Goal: Task Accomplishment & Management: Use online tool/utility

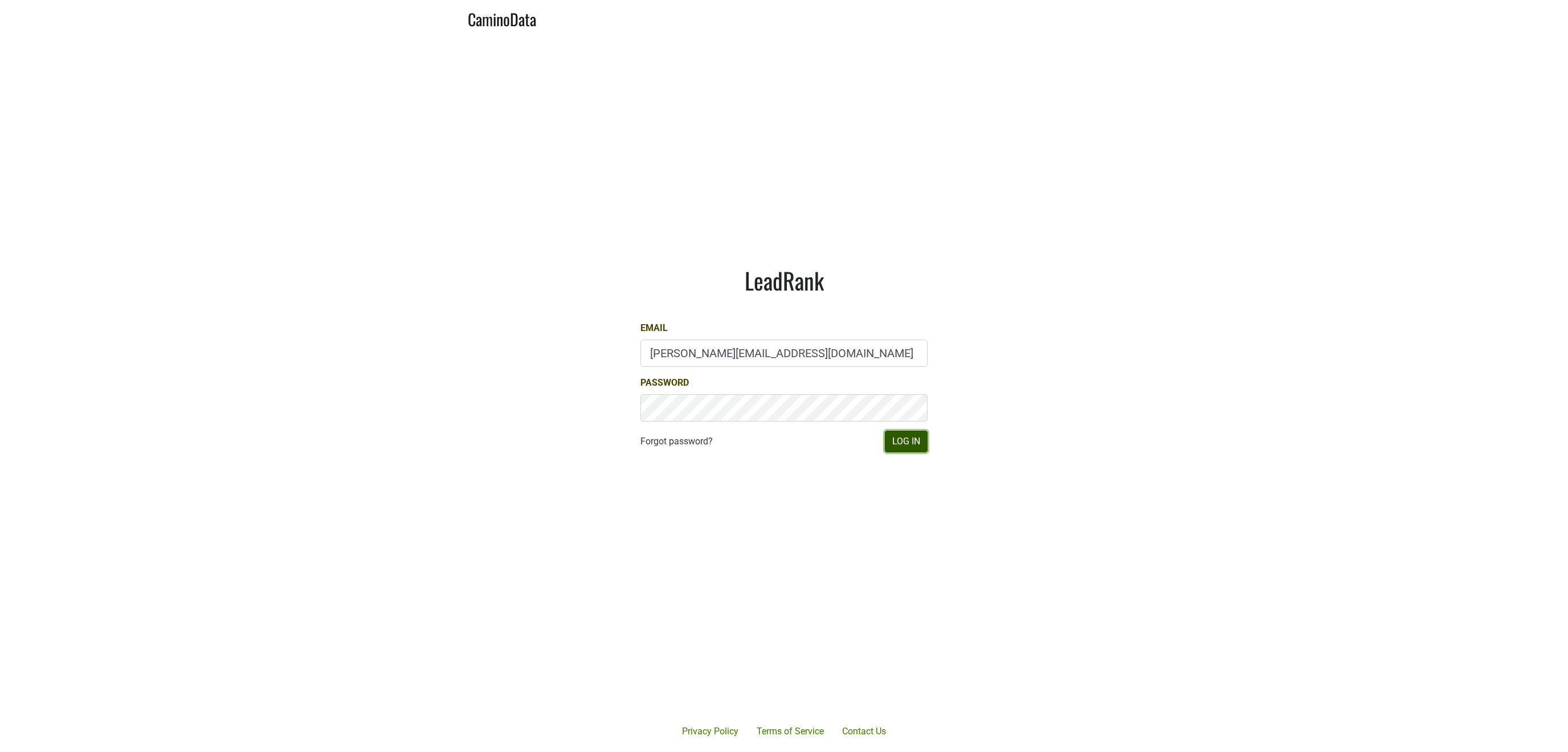
click at [908, 445] on button "Log In" at bounding box center [906, 441] width 43 height 22
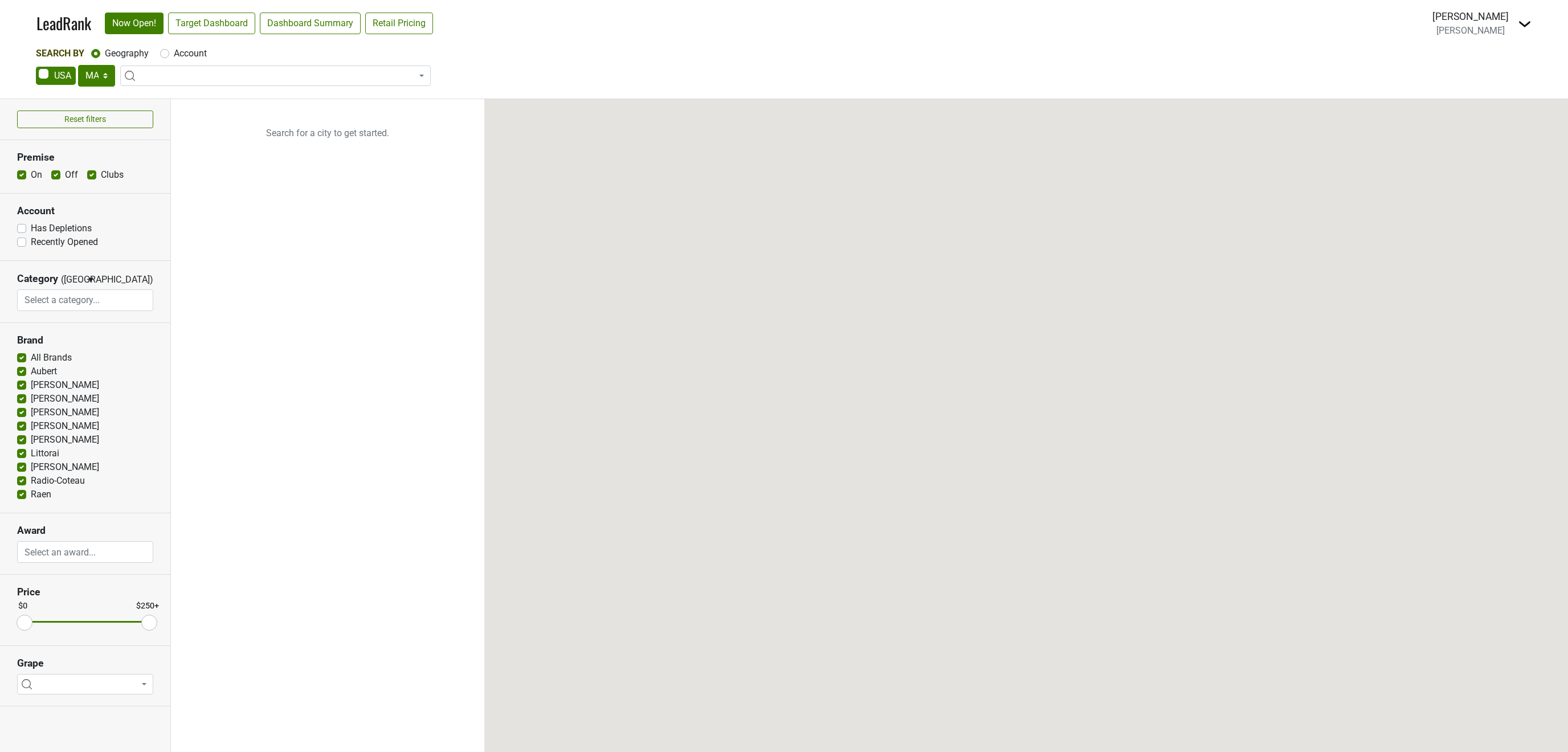
select select "MA"
select select
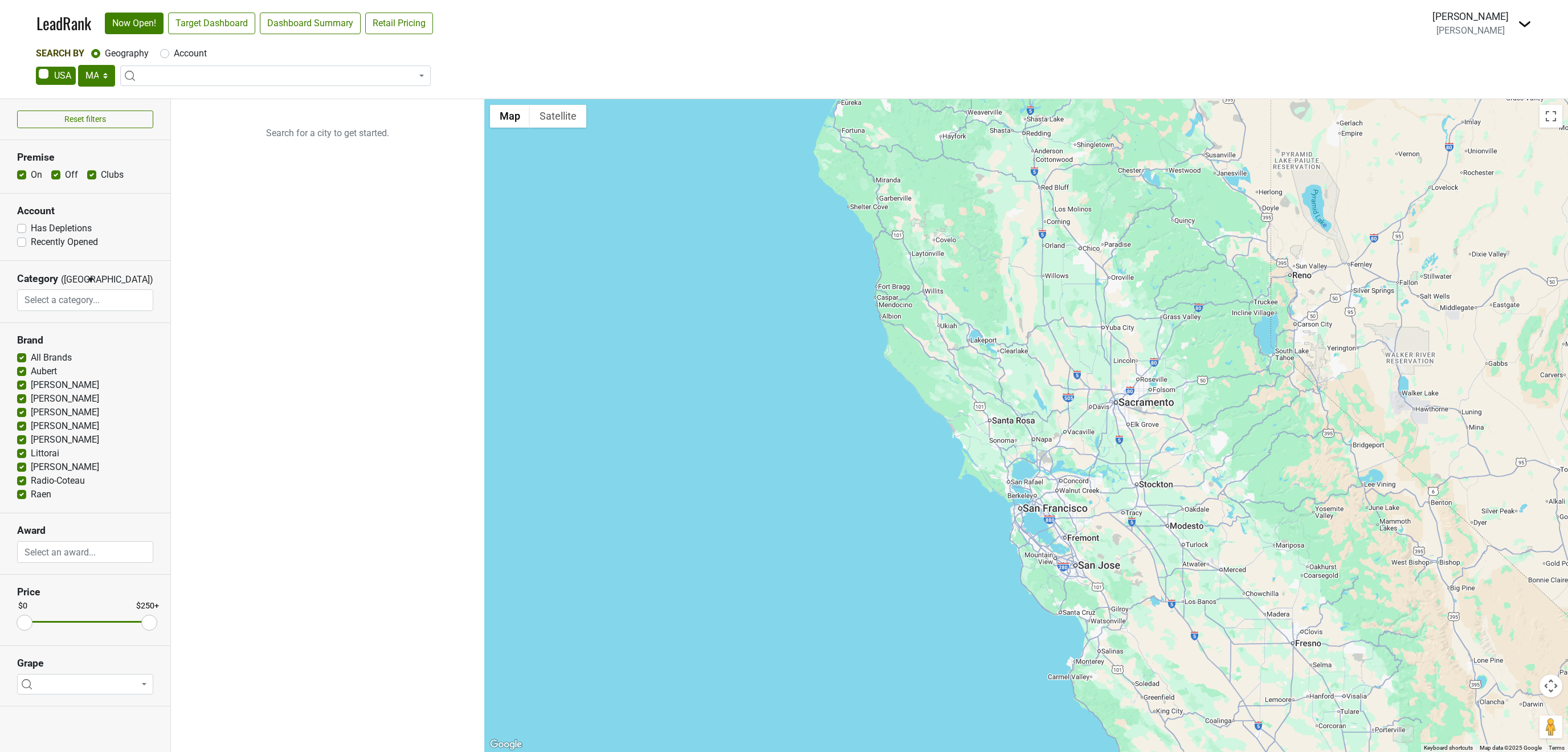
click at [1522, 21] on img at bounding box center [1524, 24] width 14 height 14
click at [1496, 65] on link "Open Breakdown" at bounding box center [1483, 64] width 96 height 18
click at [303, 21] on link "Dashboard Summary" at bounding box center [310, 23] width 101 height 22
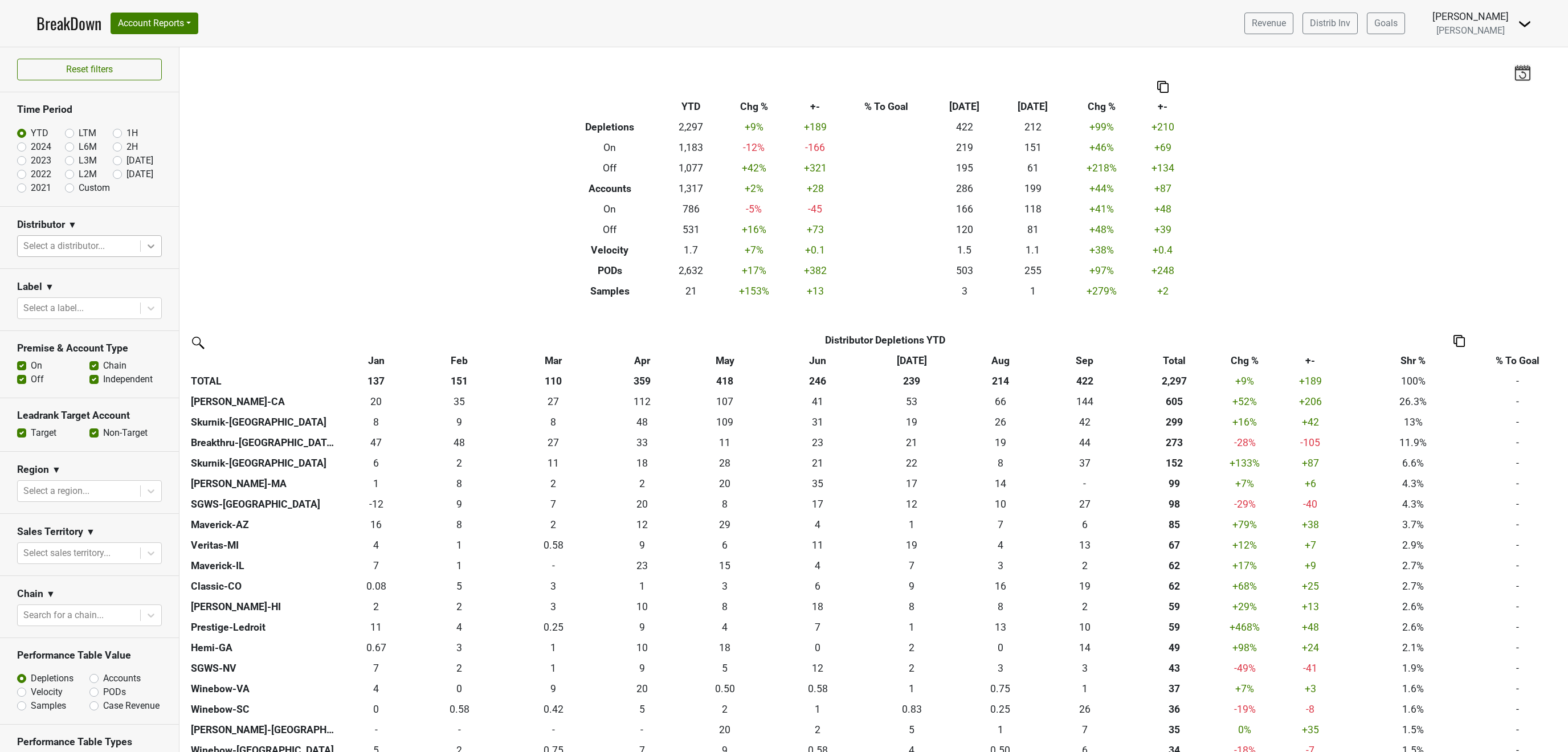
click at [147, 244] on icon at bounding box center [150, 246] width 11 height 11
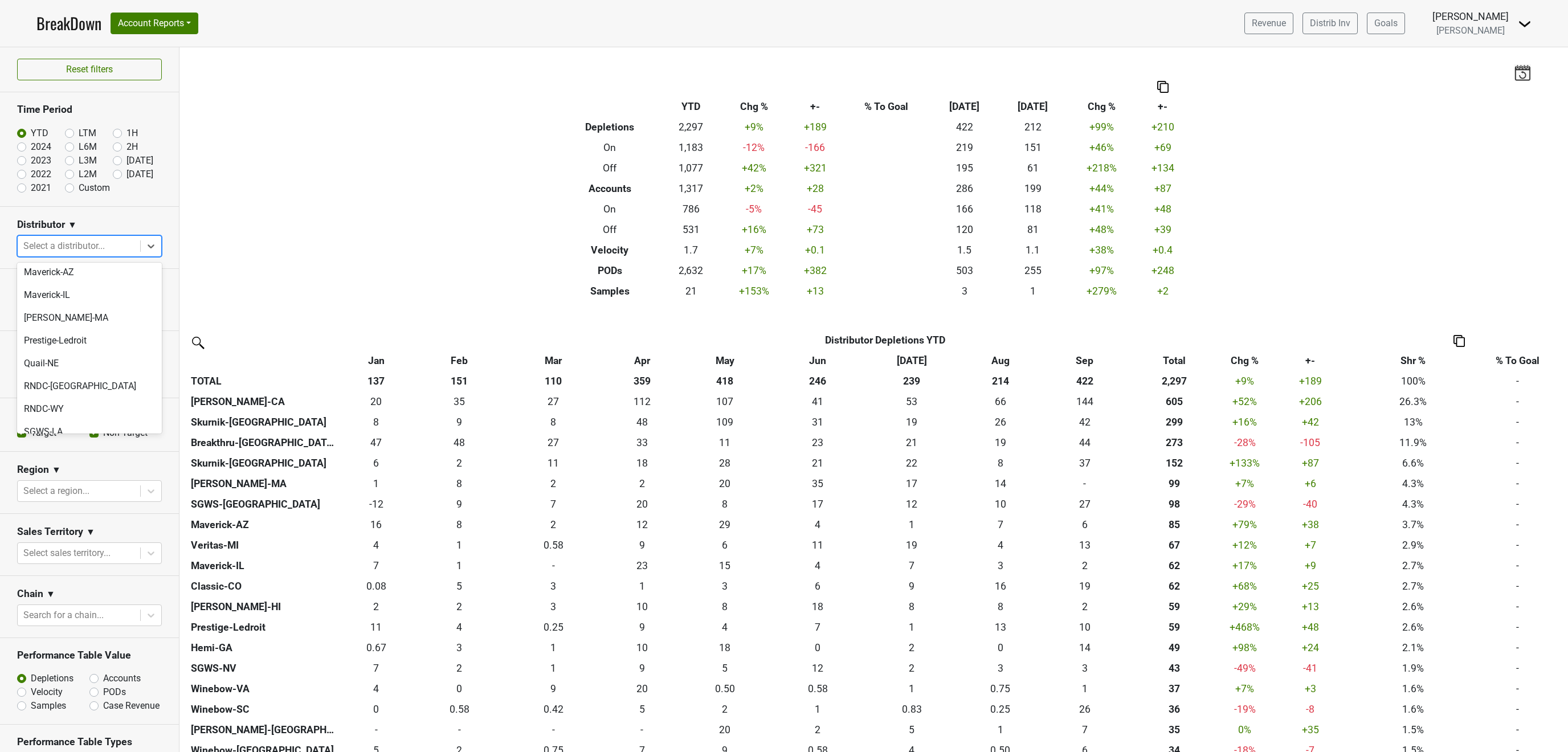
scroll to position [343, 0]
click at [62, 455] on div "SGWS-TX" at bounding box center [90, 467] width 145 height 23
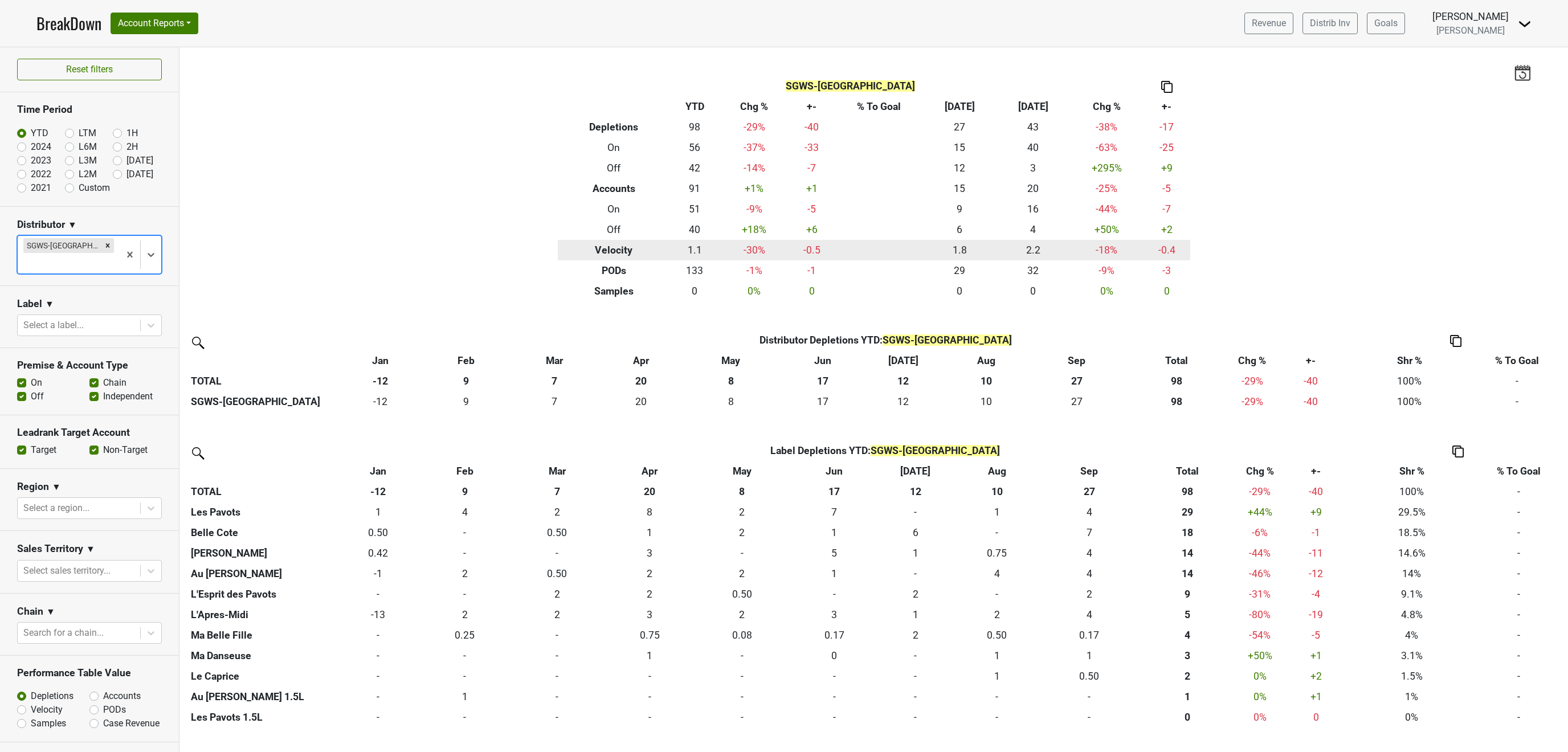
click at [607, 252] on th "Velocity" at bounding box center [613, 250] width 112 height 21
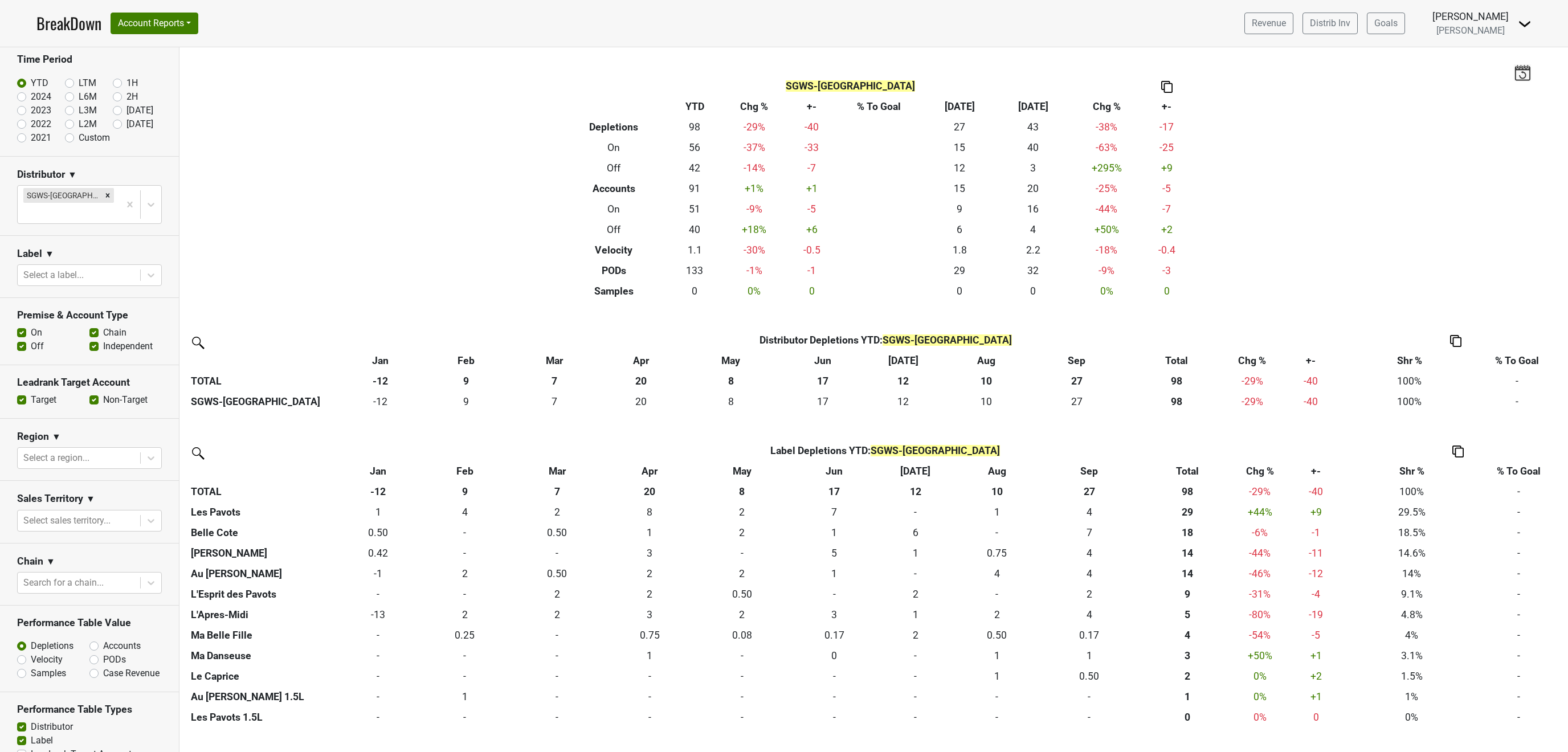
scroll to position [0, 0]
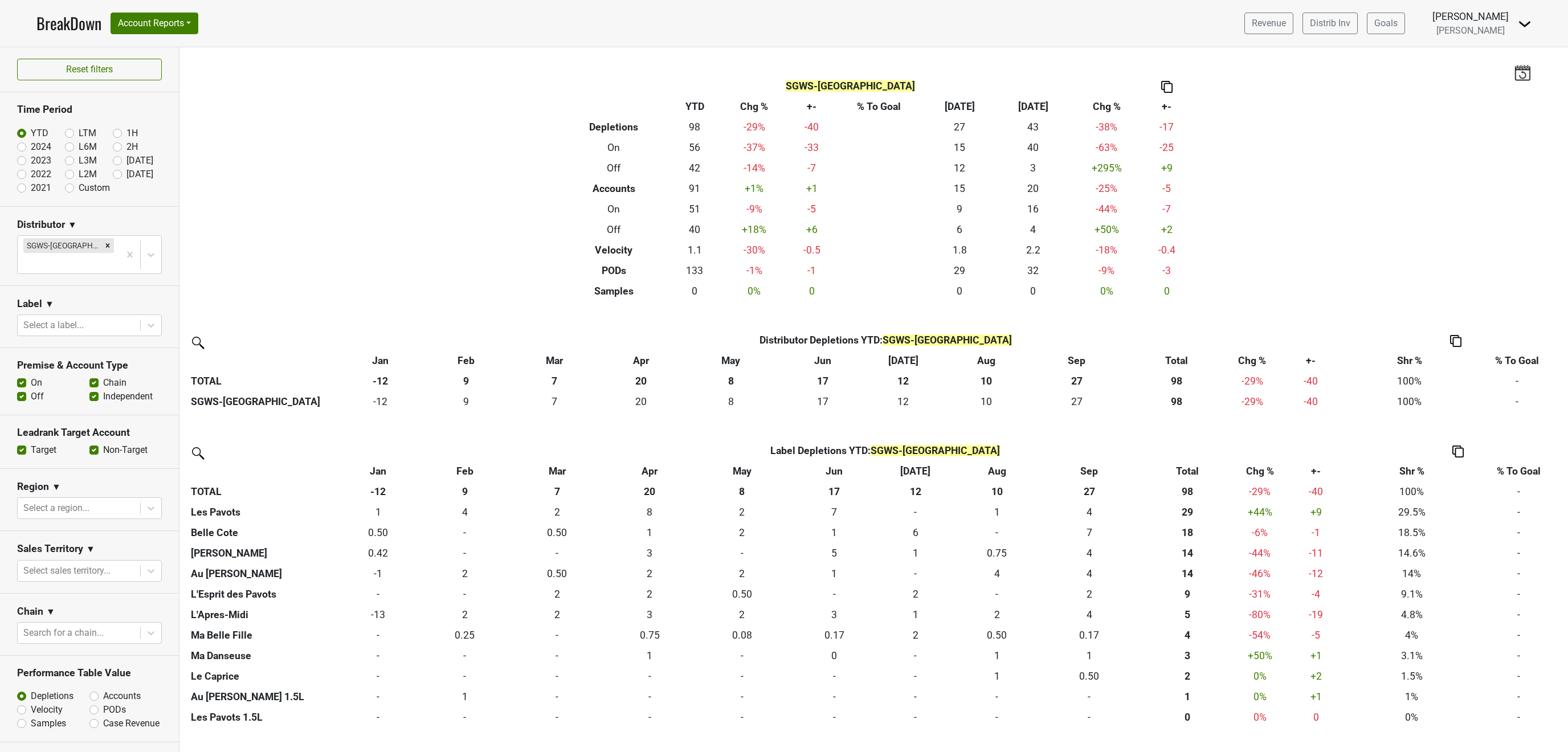
click at [78, 135] on label "LTM" at bounding box center [87, 133] width 18 height 14
click at [69, 135] on input "LTM" at bounding box center [88, 132] width 46 height 11
radio input "true"
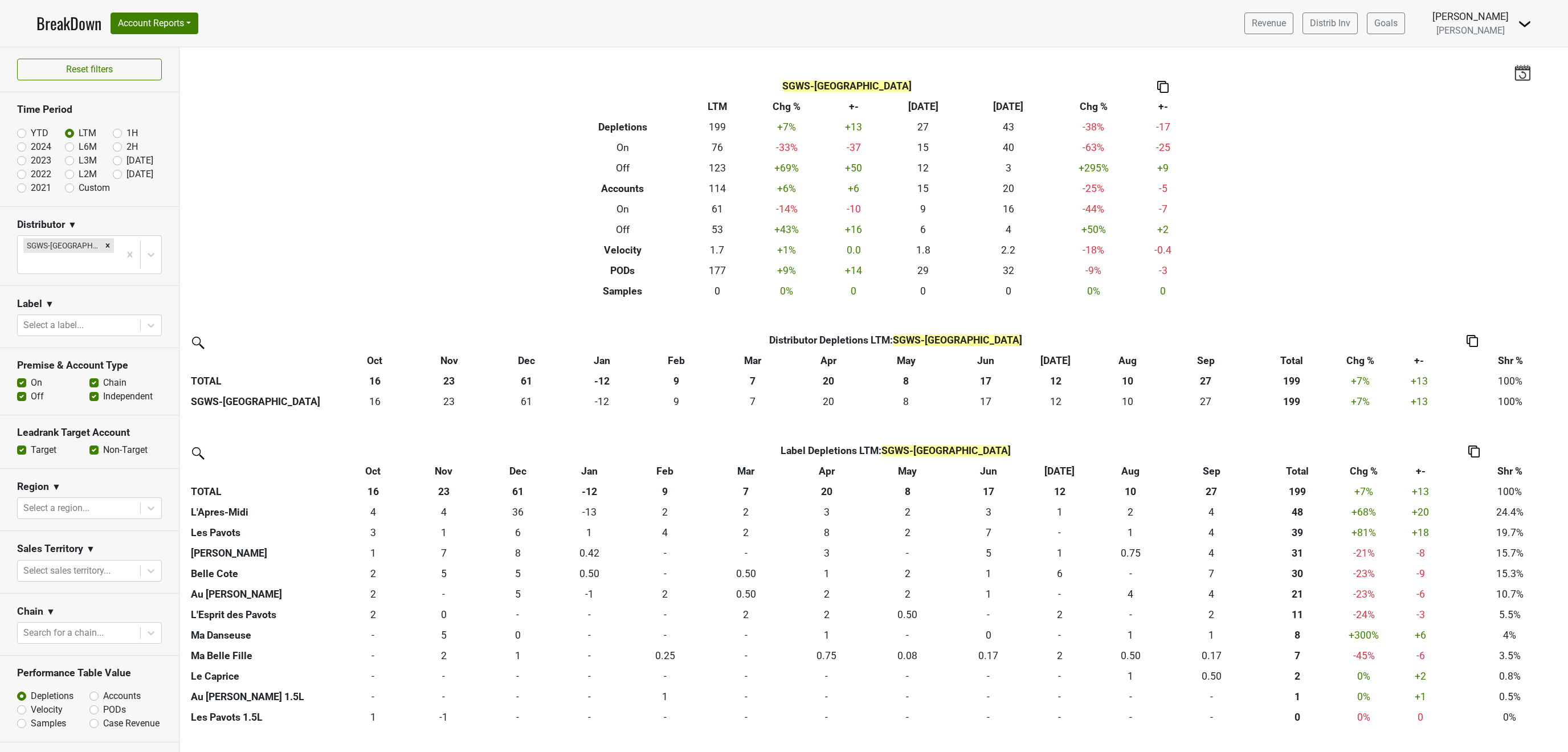
click at [78, 186] on label "Custom" at bounding box center [94, 188] width 31 height 14
click at [70, 186] on input "Custom" at bounding box center [88, 186] width 46 height 11
radio input "true"
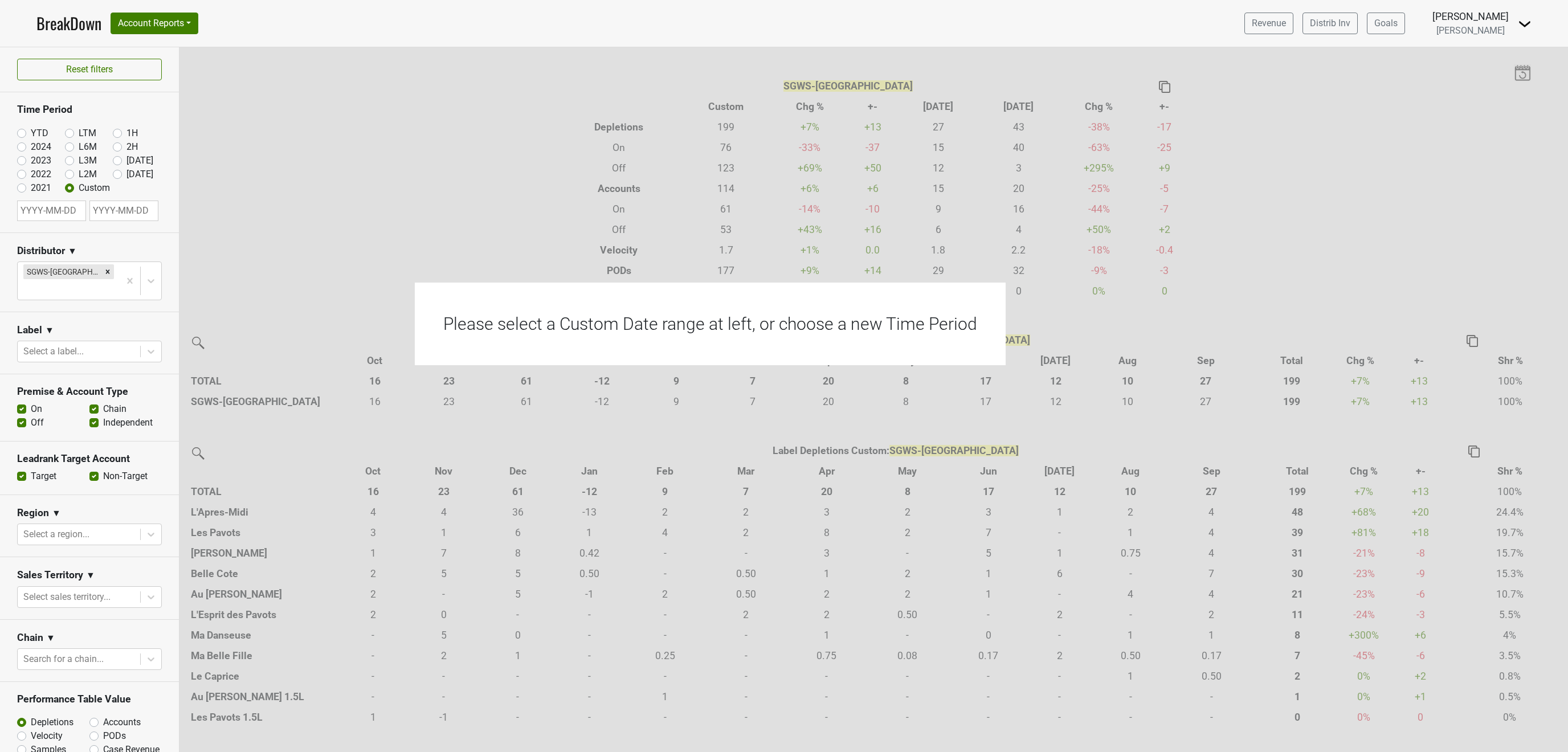
click at [31, 135] on label "YTD" at bounding box center [39, 133] width 18 height 14
click at [19, 135] on input "YTD" at bounding box center [40, 132] width 46 height 11
radio input "true"
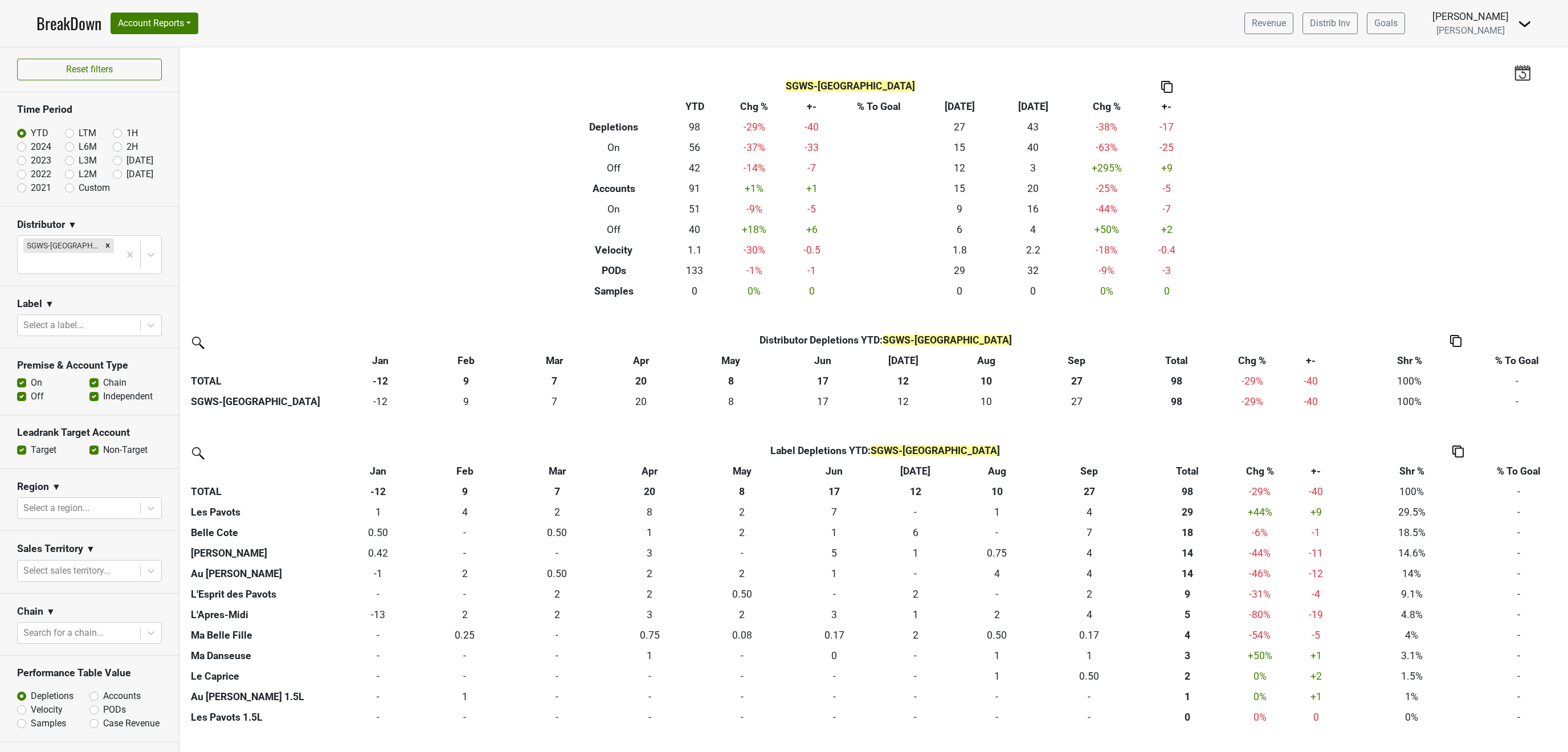
click at [78, 136] on label "LTM" at bounding box center [87, 133] width 18 height 14
click at [67, 136] on input "LTM" at bounding box center [88, 132] width 46 height 11
radio input "true"
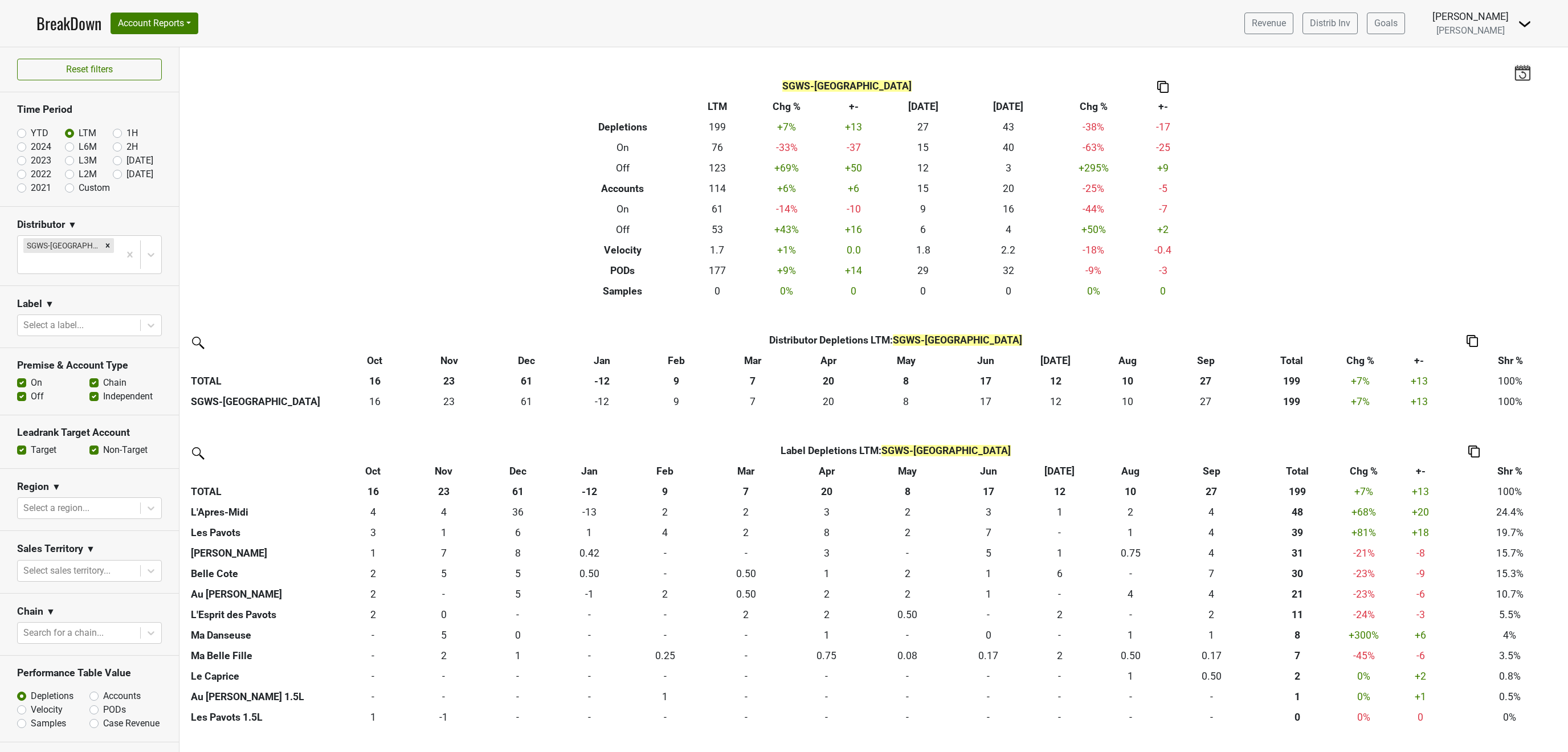
click at [31, 133] on label "YTD" at bounding box center [39, 133] width 18 height 14
click at [21, 133] on input "YTD" at bounding box center [40, 132] width 46 height 11
radio input "true"
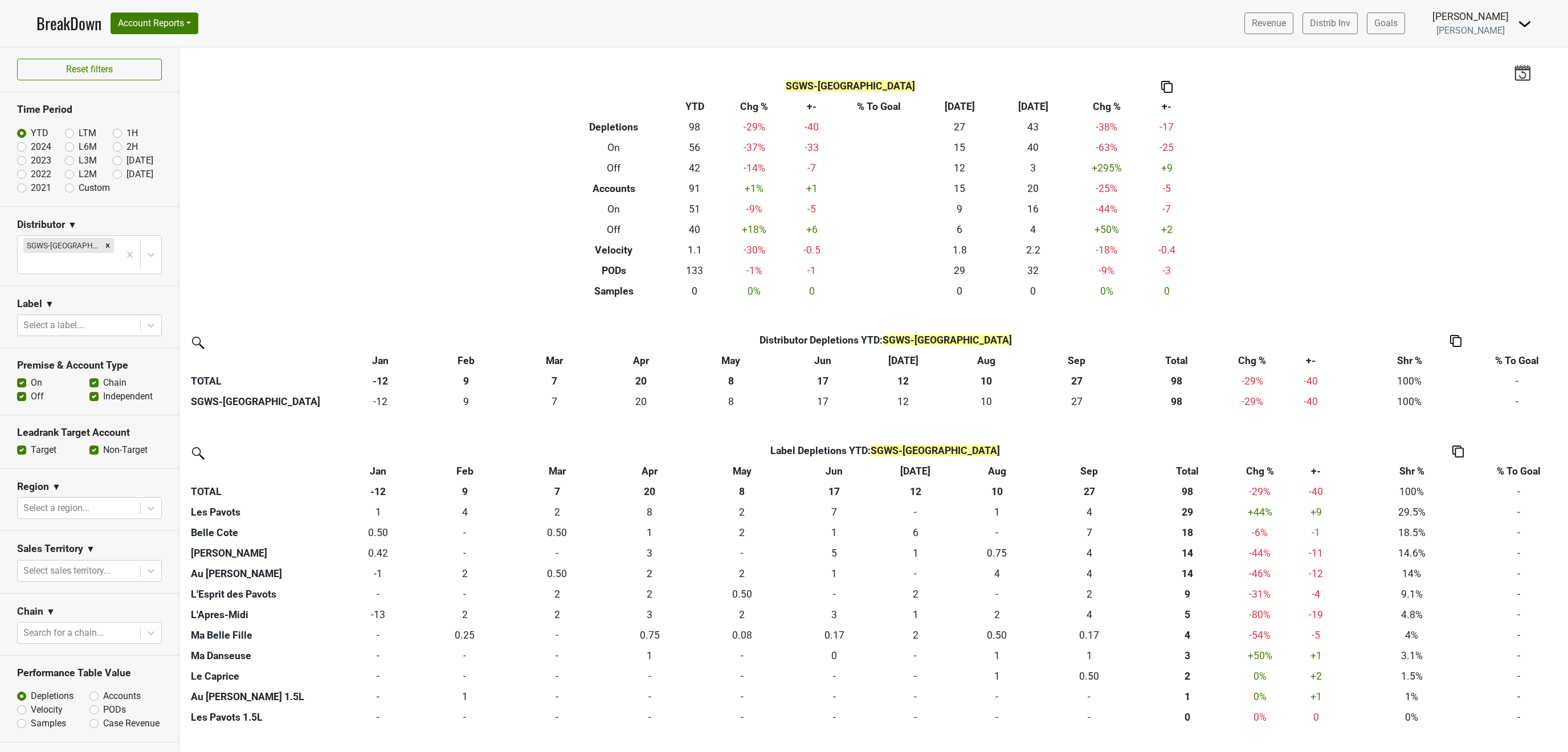
click at [31, 148] on label "2024" at bounding box center [41, 147] width 21 height 14
click at [21, 148] on input "2024" at bounding box center [40, 146] width 46 height 11
radio input "true"
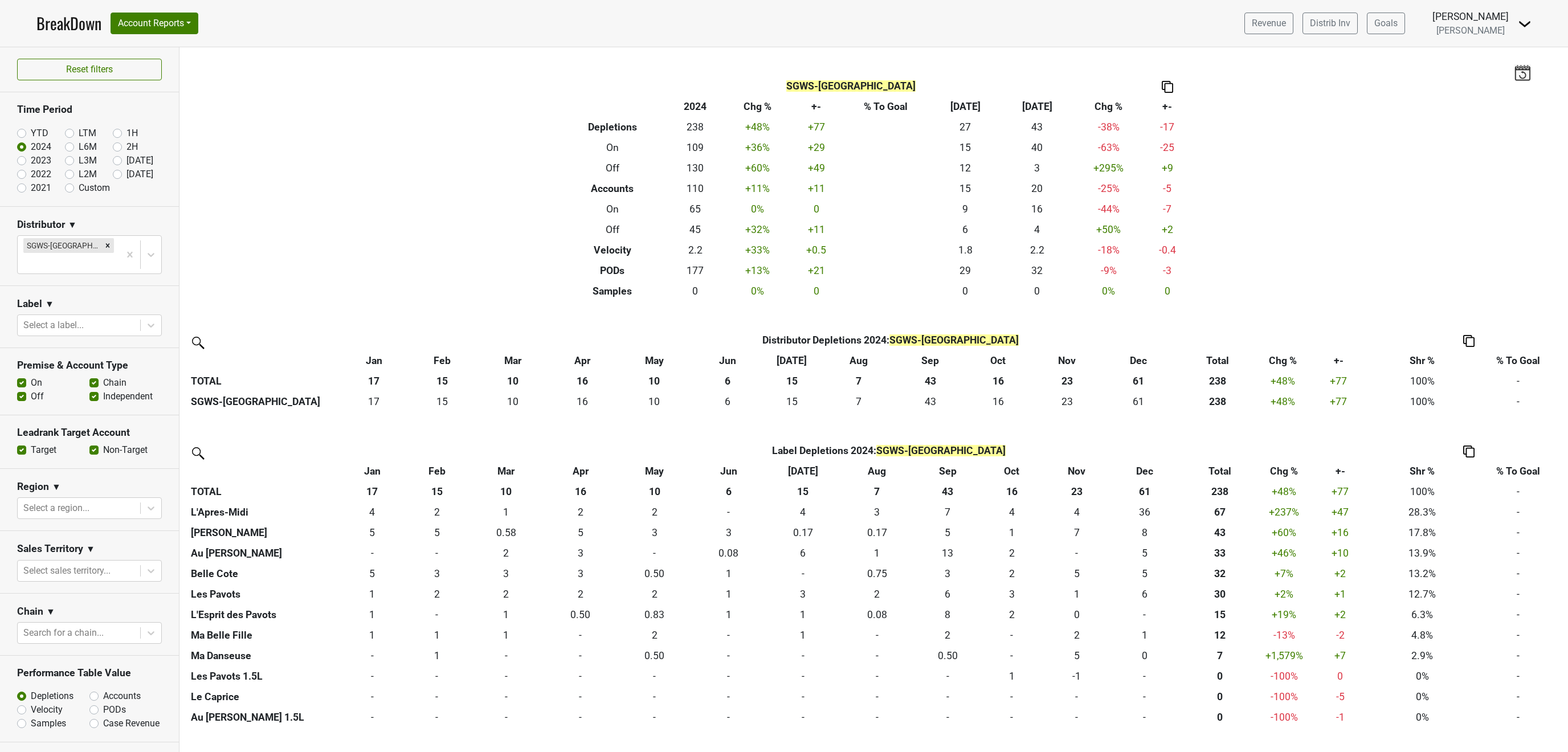
click at [31, 136] on label "YTD" at bounding box center [39, 133] width 18 height 14
click at [22, 136] on input "YTD" at bounding box center [40, 132] width 46 height 11
radio input "true"
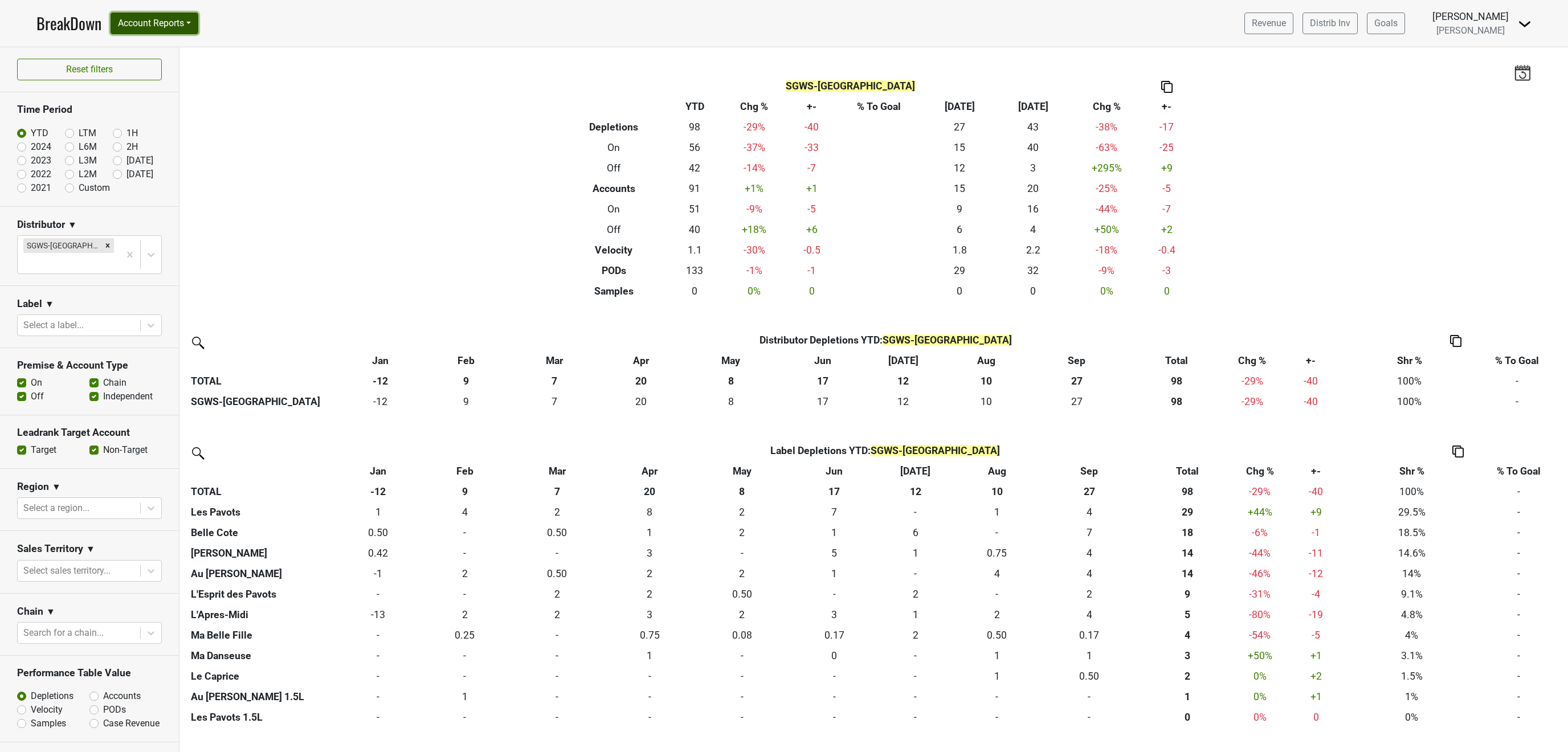
click at [150, 17] on button "Account Reports" at bounding box center [154, 23] width 88 height 22
click at [136, 45] on link "SuperRanker" at bounding box center [162, 49] width 101 height 18
click at [103, 689] on label "Accounts" at bounding box center [122, 696] width 38 height 14
click at [94, 689] on input "Accounts" at bounding box center [124, 695] width 69 height 11
radio input "true"
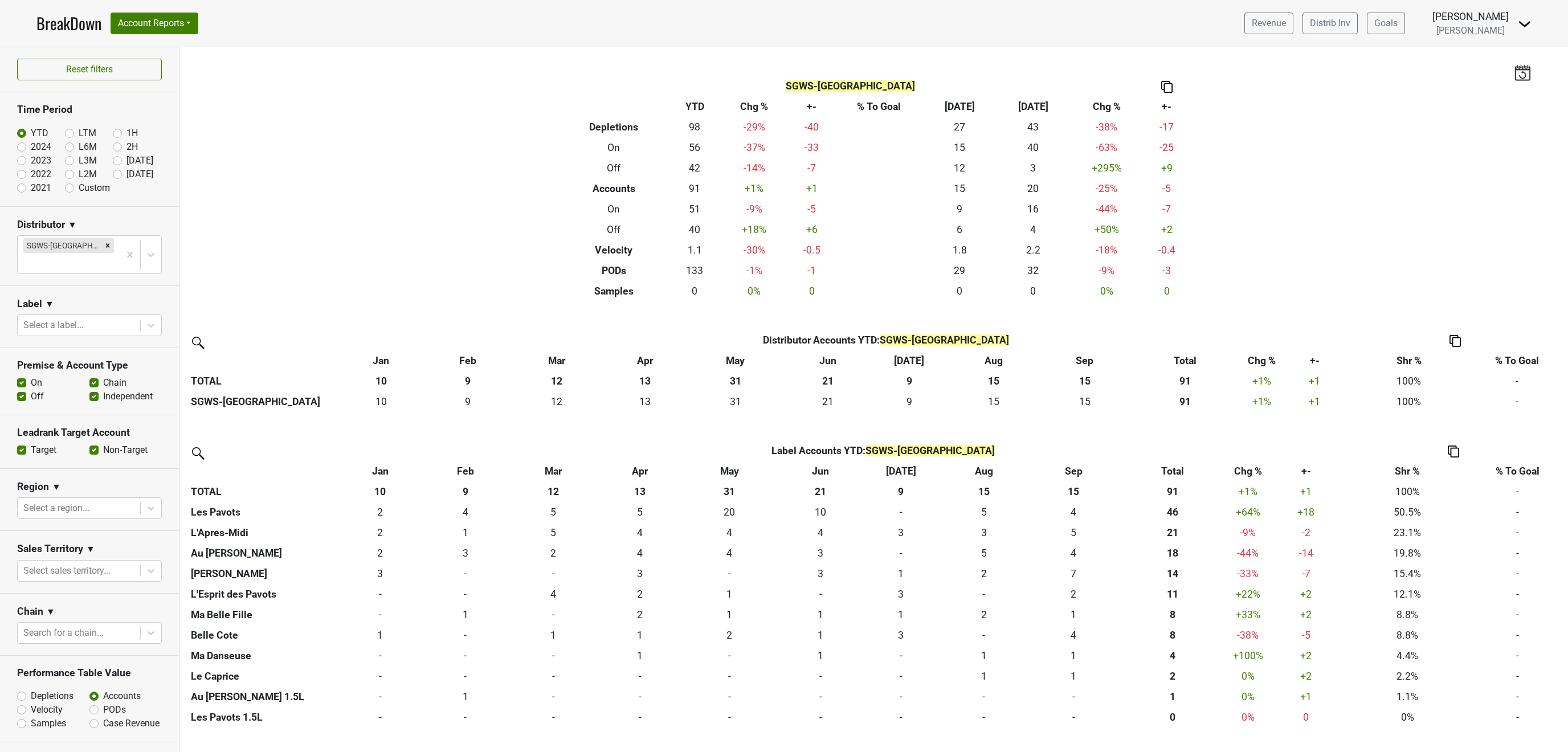
click at [103, 717] on label "Case Revenue" at bounding box center [131, 723] width 57 height 14
click at [96, 717] on input "Case Revenue" at bounding box center [124, 722] width 69 height 11
radio input "true"
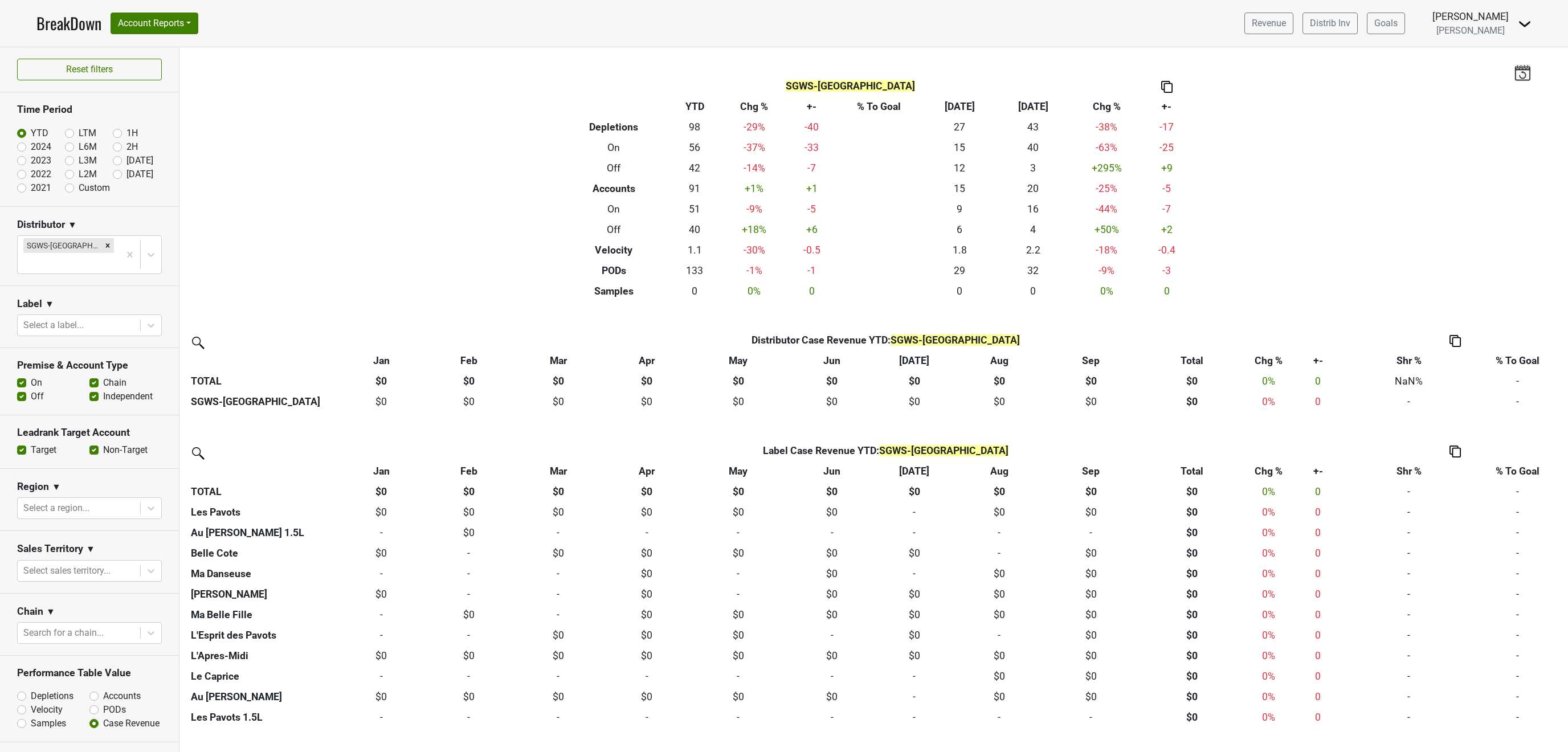
click at [31, 703] on label "Velocity" at bounding box center [47, 710] width 32 height 14
click at [22, 703] on input "Velocity" at bounding box center [52, 709] width 69 height 11
radio input "true"
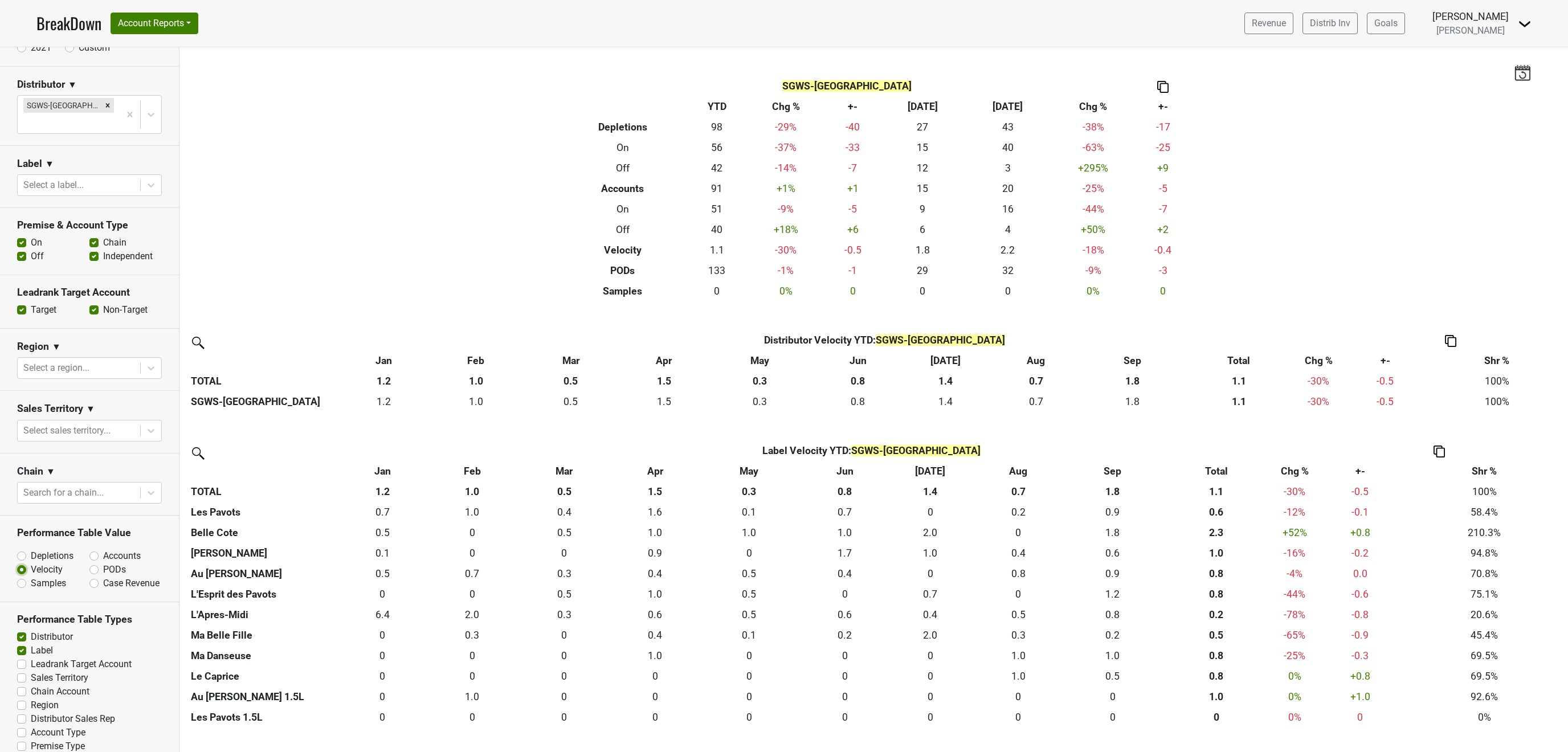
scroll to position [141, 0]
click at [31, 549] on label "Depletions" at bounding box center [52, 556] width 43 height 14
click at [22, 549] on input "Depletions" at bounding box center [52, 554] width 69 height 11
radio input "true"
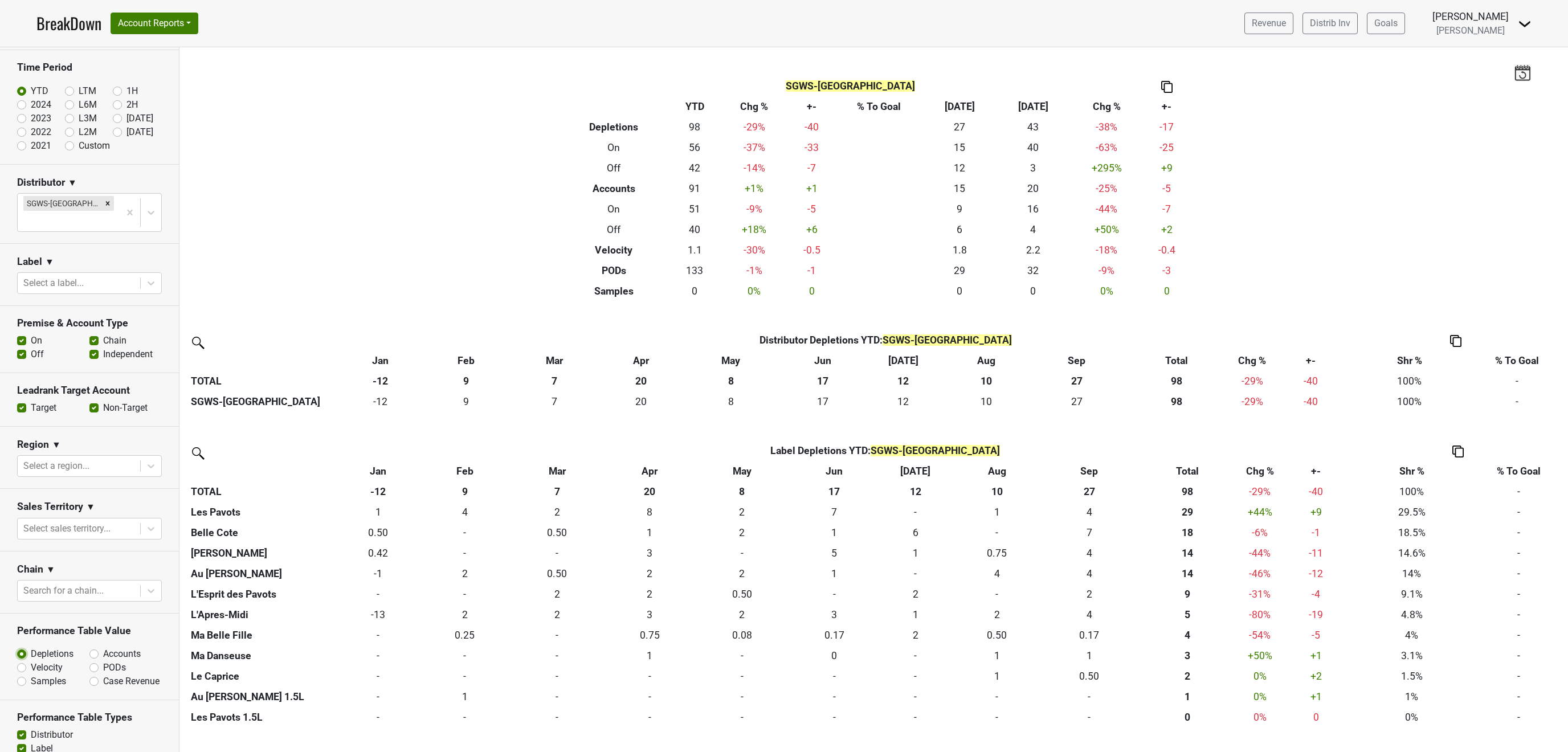
scroll to position [0, 0]
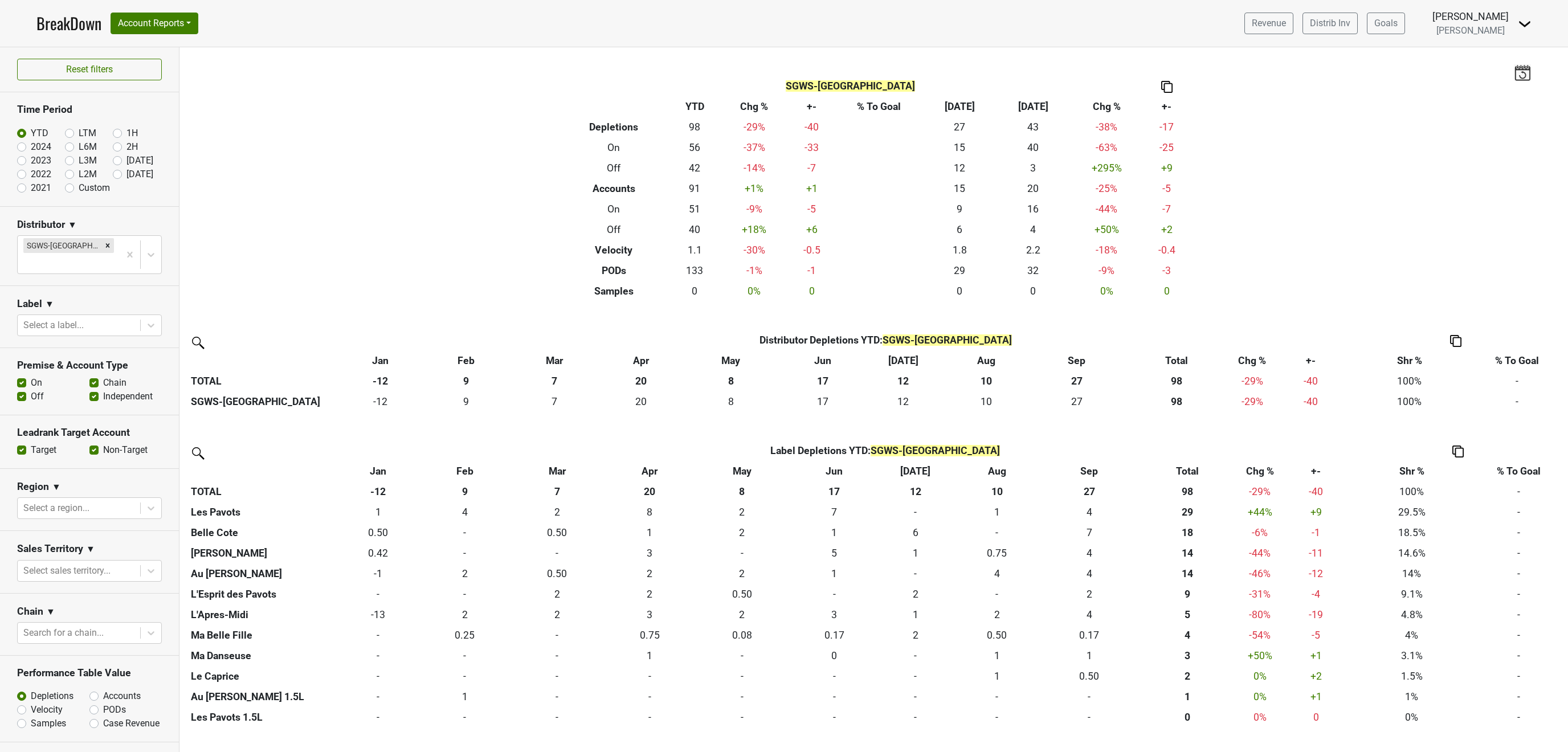
click at [78, 148] on label "L6M" at bounding box center [87, 147] width 18 height 14
click at [67, 148] on input "L6M" at bounding box center [88, 146] width 46 height 11
radio input "true"
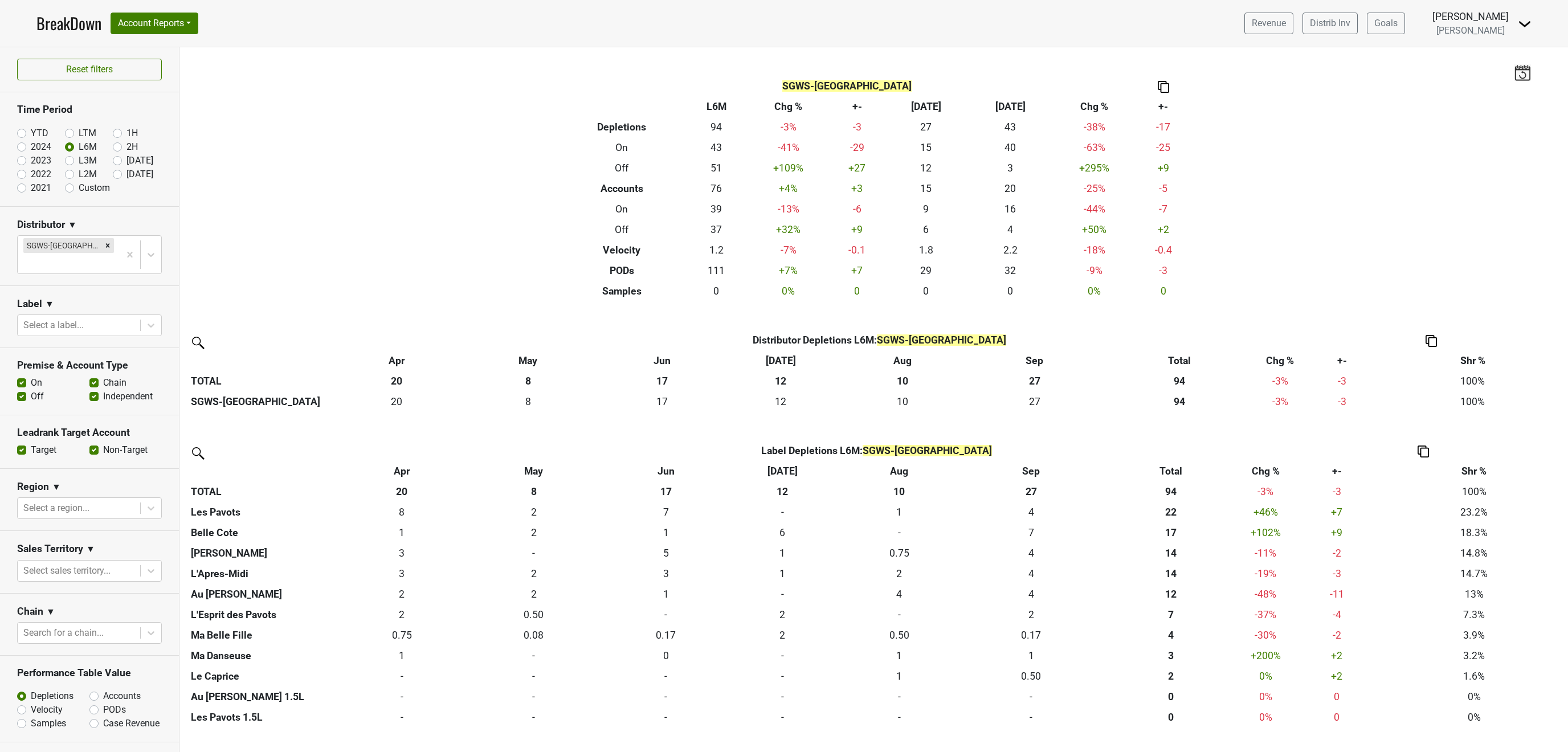
click at [78, 174] on label "L2M" at bounding box center [87, 174] width 18 height 14
click at [69, 174] on input "L2M" at bounding box center [88, 173] width 46 height 11
radio input "true"
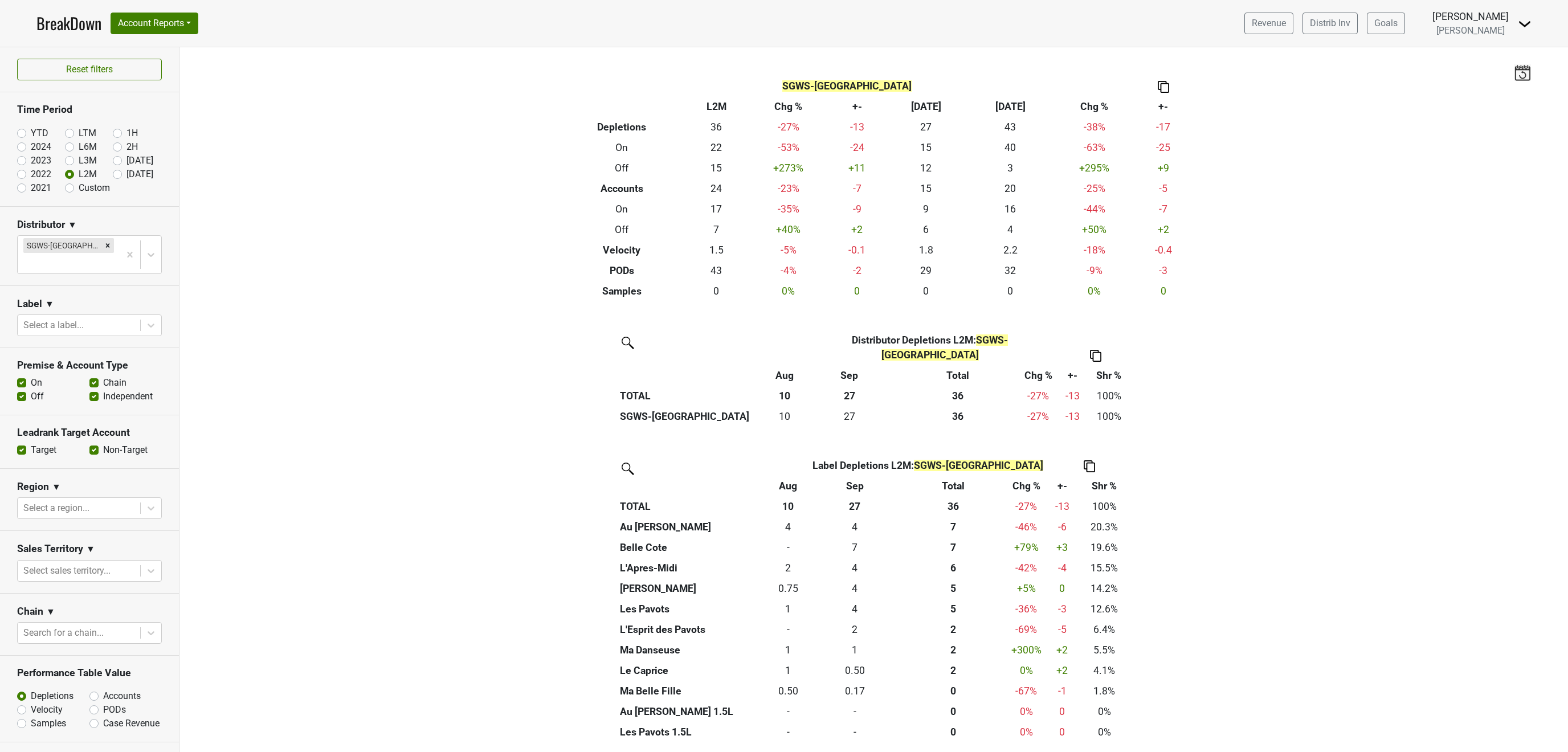
click at [78, 146] on label "L6M" at bounding box center [87, 147] width 18 height 14
click at [67, 146] on input "L6M" at bounding box center [88, 146] width 46 height 11
radio input "true"
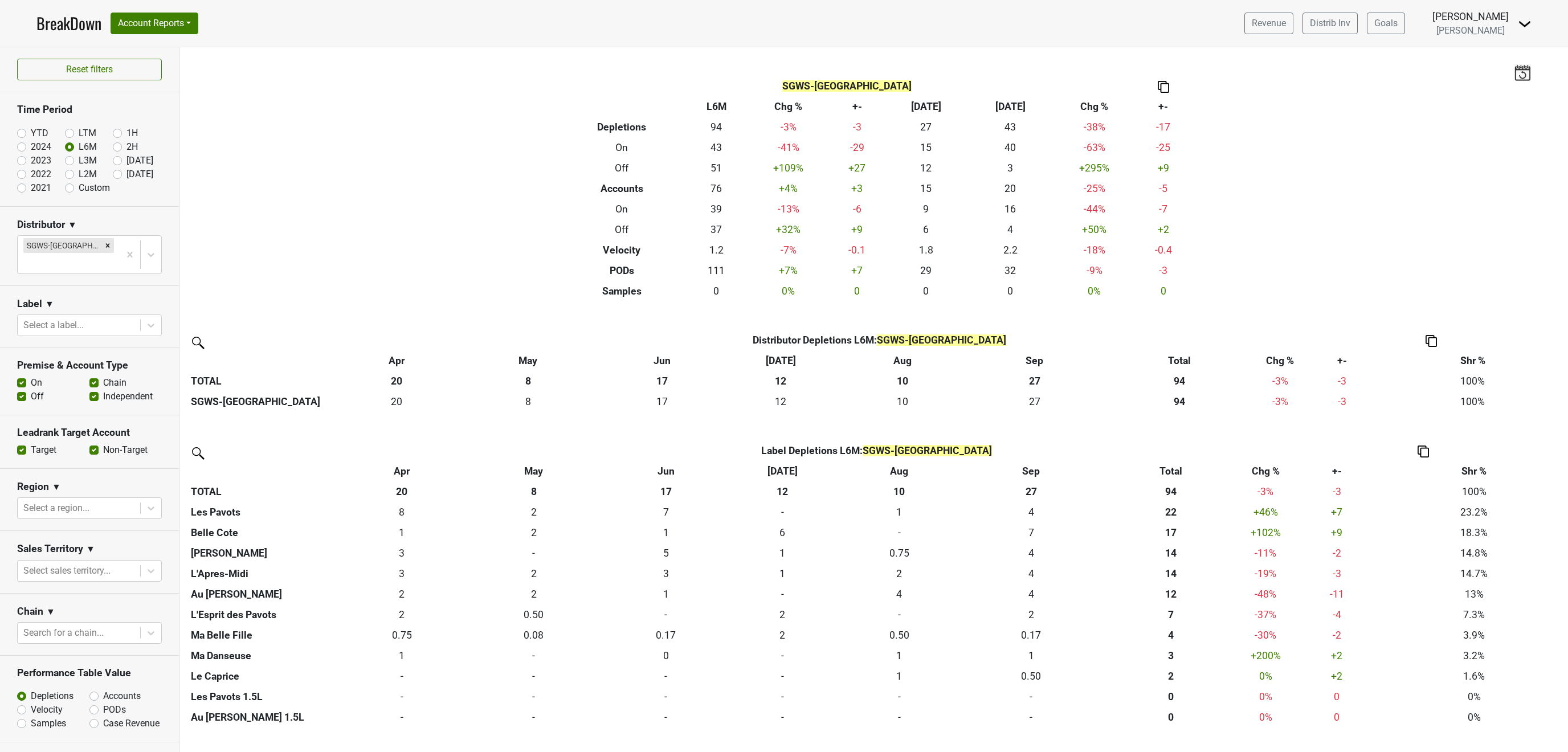
click at [31, 133] on label "YTD" at bounding box center [39, 133] width 18 height 14
click at [21, 133] on input "YTD" at bounding box center [40, 132] width 46 height 11
radio input "true"
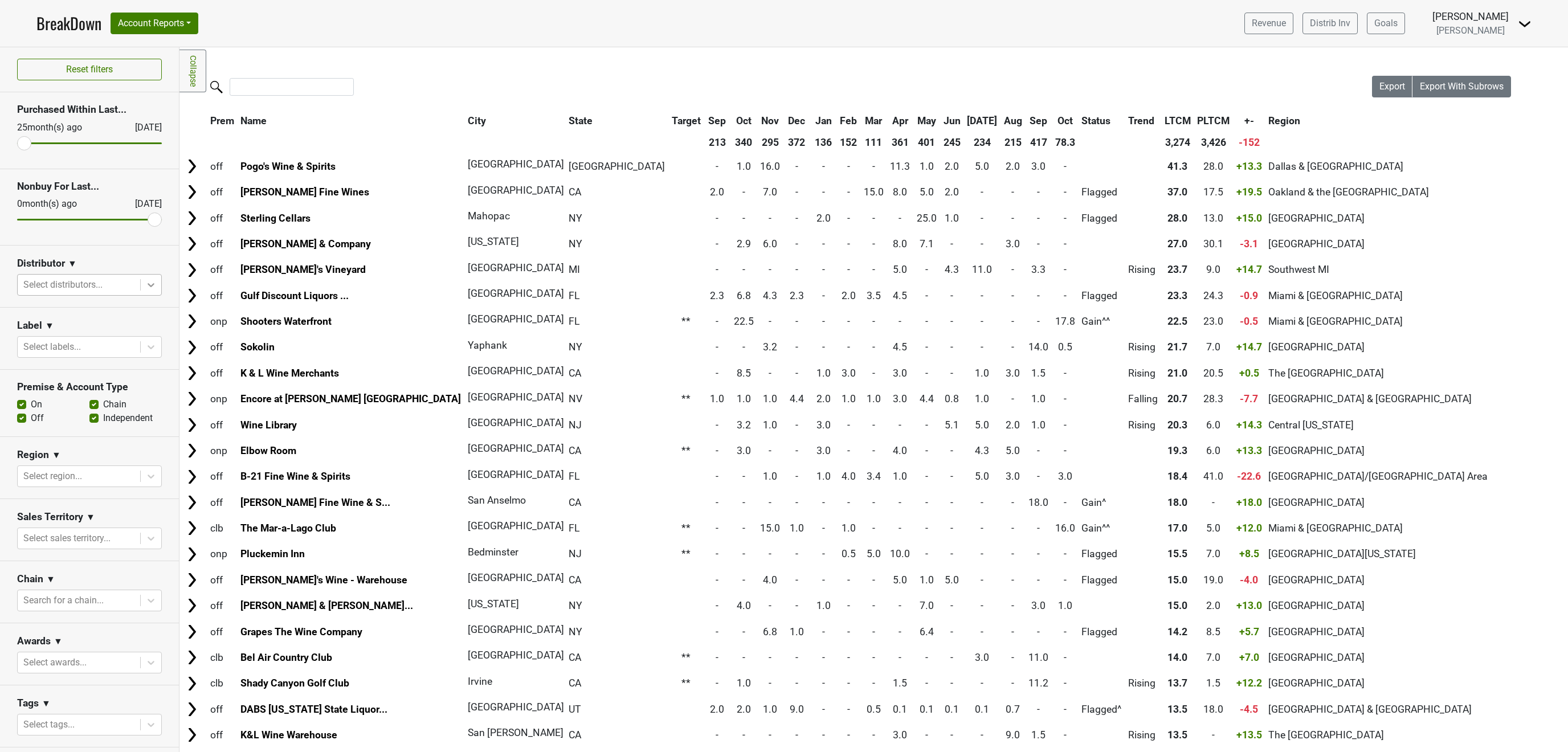
click at [146, 285] on icon at bounding box center [150, 285] width 11 height 11
click at [100, 358] on div "SGWS-[GEOGRAPHIC_DATA]" at bounding box center [90, 369] width 145 height 23
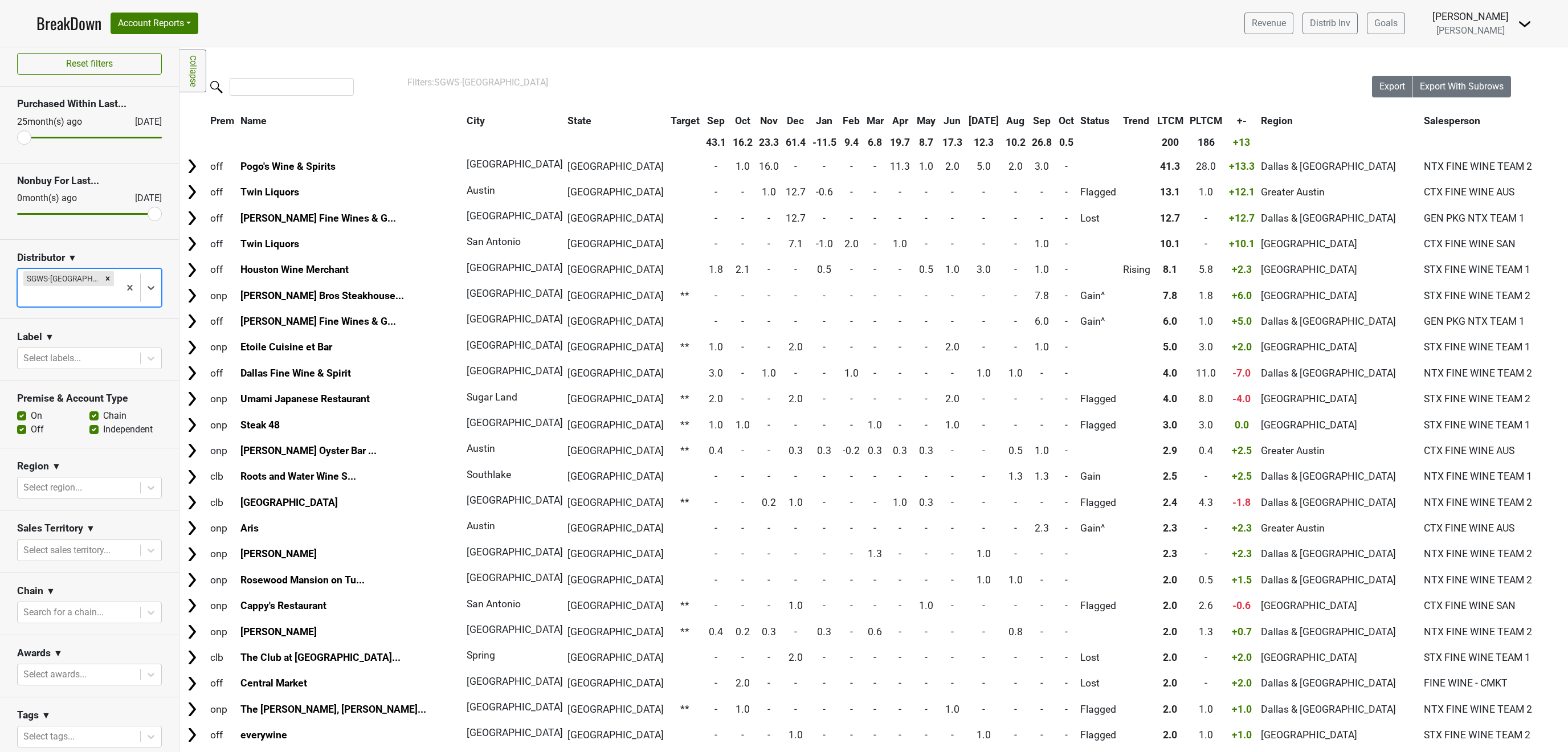
scroll to position [0, 0]
